Goal: Task Accomplishment & Management: Use online tool/utility

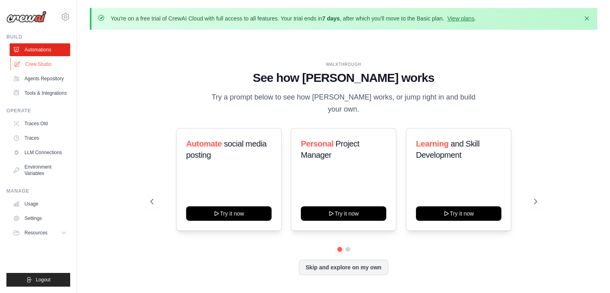
click at [38, 67] on link "Crew Studio" at bounding box center [40, 64] width 61 height 13
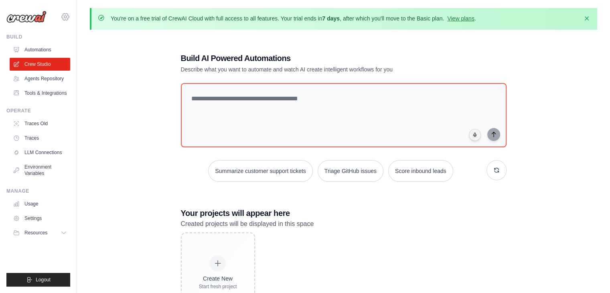
click at [68, 18] on icon at bounding box center [66, 17] width 10 height 10
click at [35, 49] on link "Automations" at bounding box center [40, 49] width 61 height 13
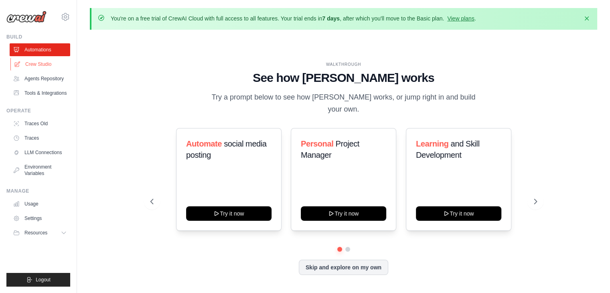
click at [44, 59] on link "Crew Studio" at bounding box center [40, 64] width 61 height 13
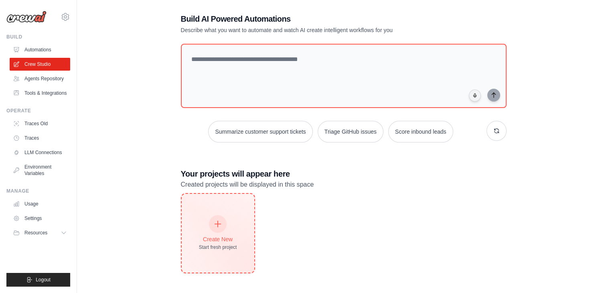
scroll to position [44, 0]
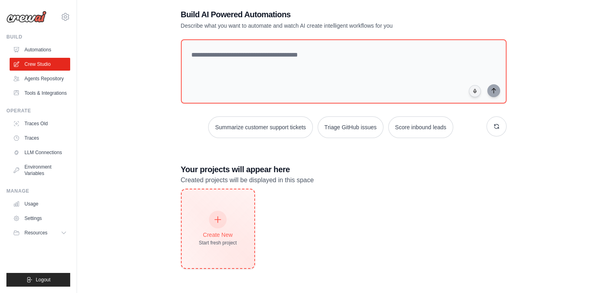
click at [225, 248] on div "Create New Start fresh project" at bounding box center [218, 228] width 73 height 79
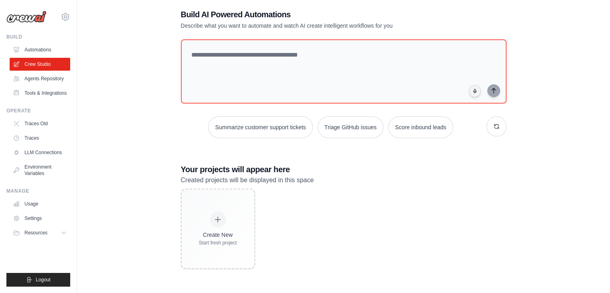
scroll to position [27, 0]
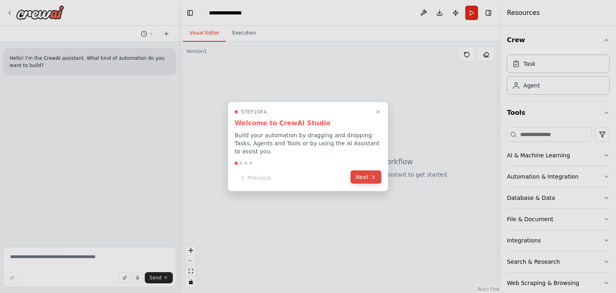
click at [363, 171] on button "Next" at bounding box center [365, 176] width 31 height 13
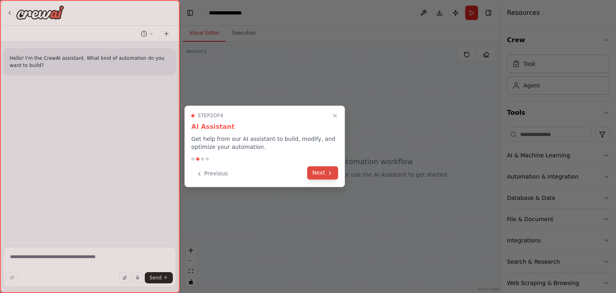
click at [327, 173] on icon at bounding box center [330, 173] width 6 height 6
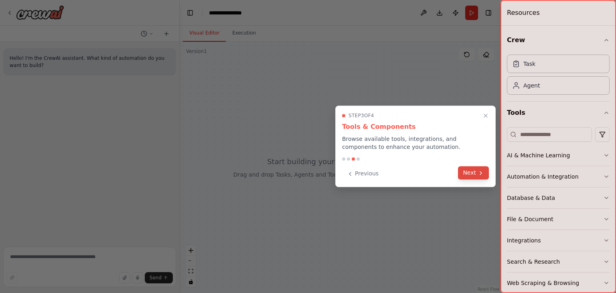
click at [471, 176] on button "Next" at bounding box center [473, 172] width 31 height 13
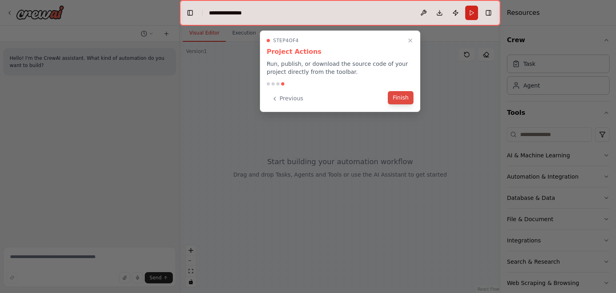
click at [400, 98] on button "Finish" at bounding box center [401, 97] width 26 height 13
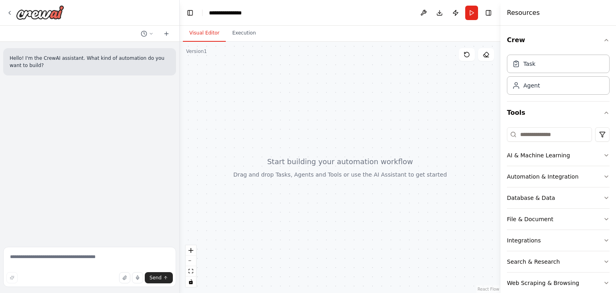
click at [409, 193] on div at bounding box center [340, 167] width 321 height 251
drag, startPoint x: 539, startPoint y: 311, endPoint x: 307, endPoint y: 193, distance: 260.9
click at [307, 193] on div at bounding box center [340, 167] width 321 height 251
drag, startPoint x: 615, startPoint y: 79, endPoint x: 293, endPoint y: 151, distance: 329.8
click at [293, 151] on div at bounding box center [340, 167] width 321 height 251
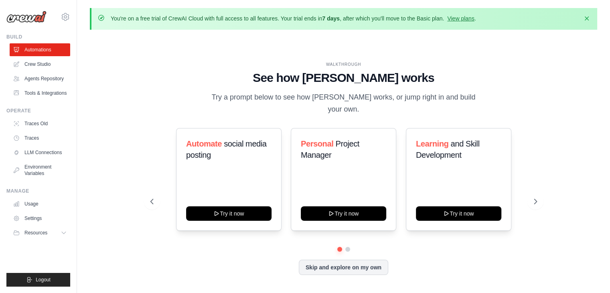
click at [206, 67] on div "WALKTHROUGH" at bounding box center [343, 64] width 386 height 6
